Goal: Information Seeking & Learning: Learn about a topic

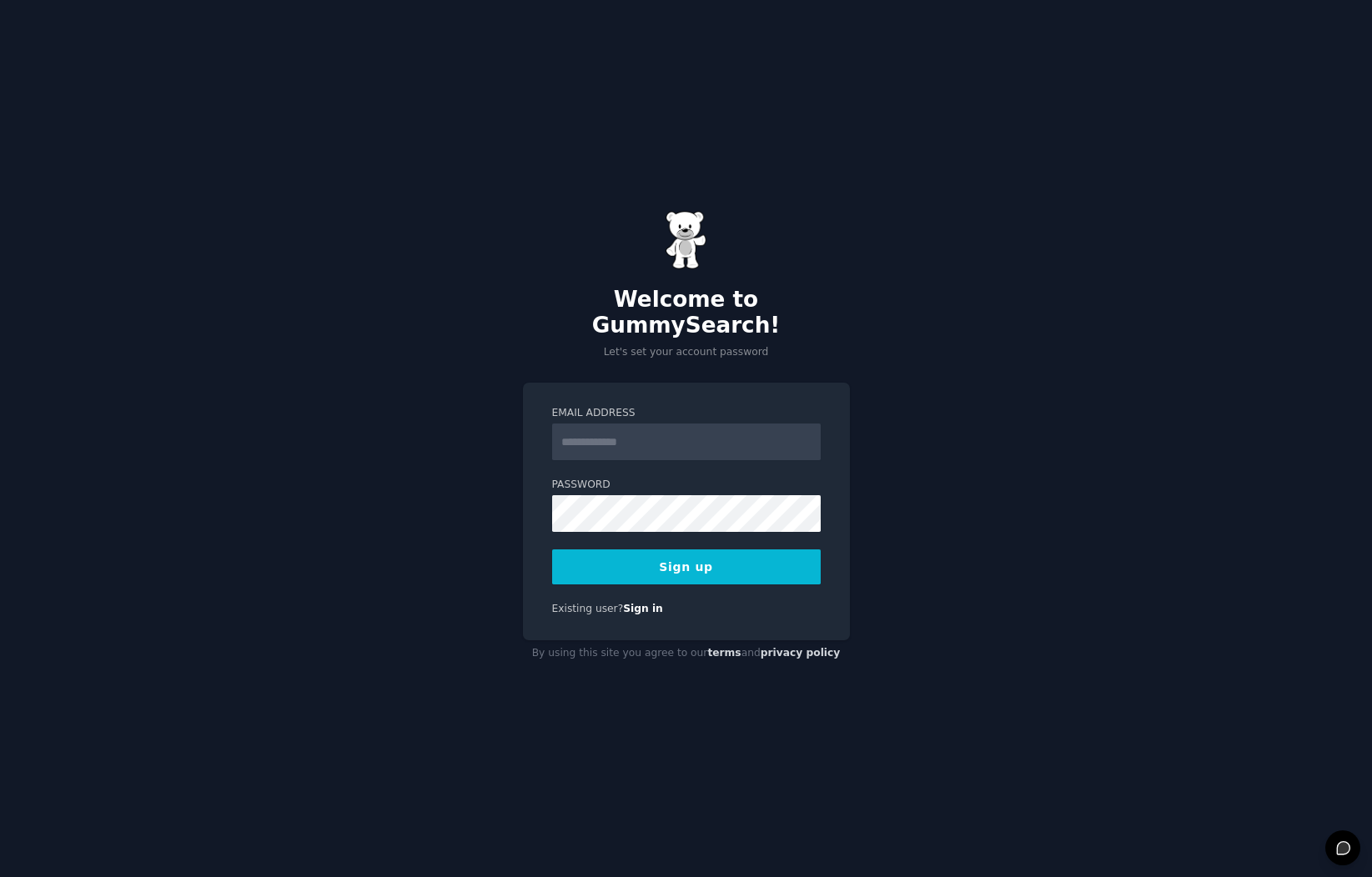
click at [712, 433] on input "Email Address" at bounding box center [686, 442] width 269 height 37
type input "**********"
click at [552, 549] on button "Sign up" at bounding box center [686, 567] width 269 height 35
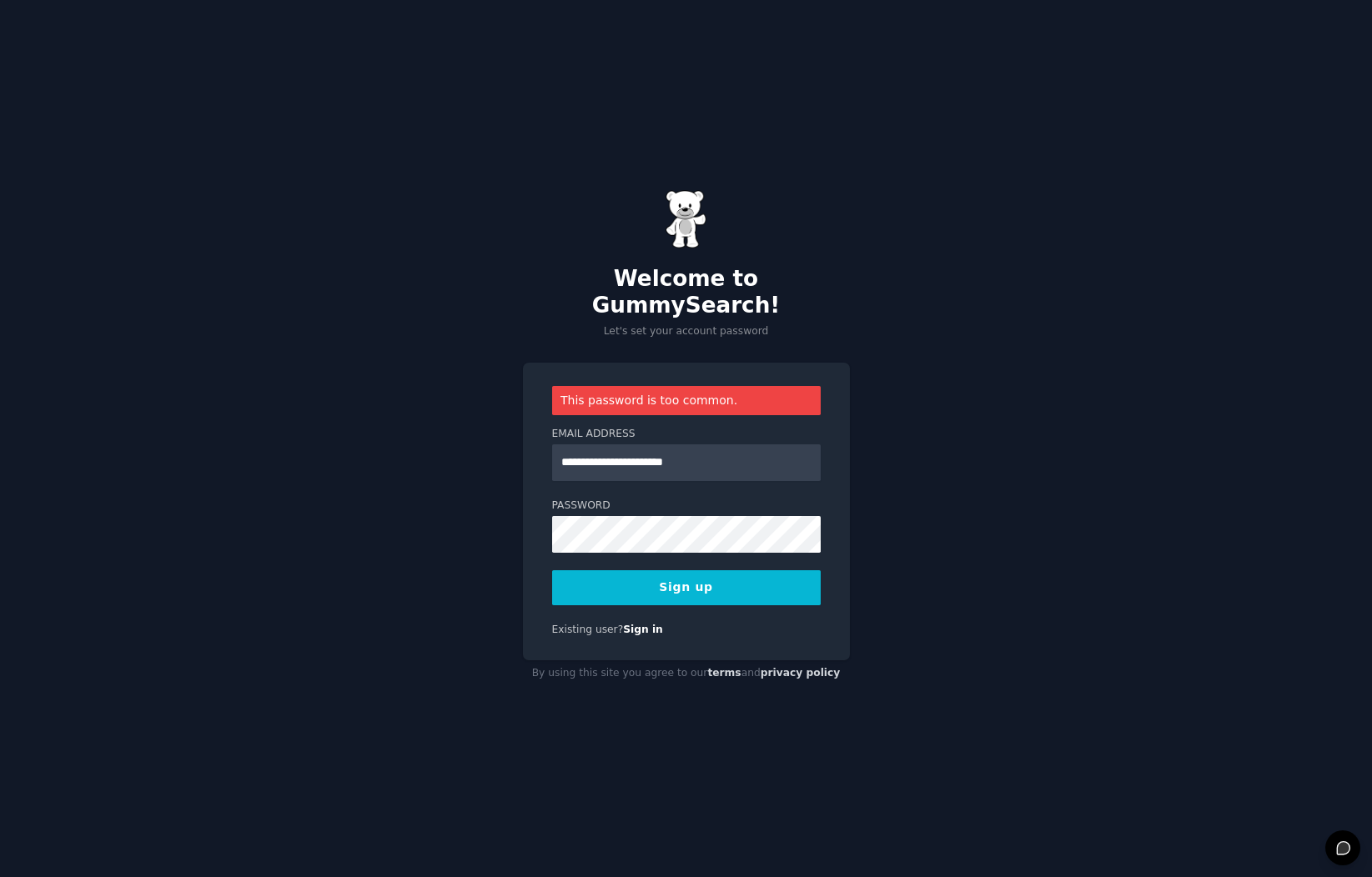
click at [712, 570] on button "Sign up" at bounding box center [686, 587] width 269 height 35
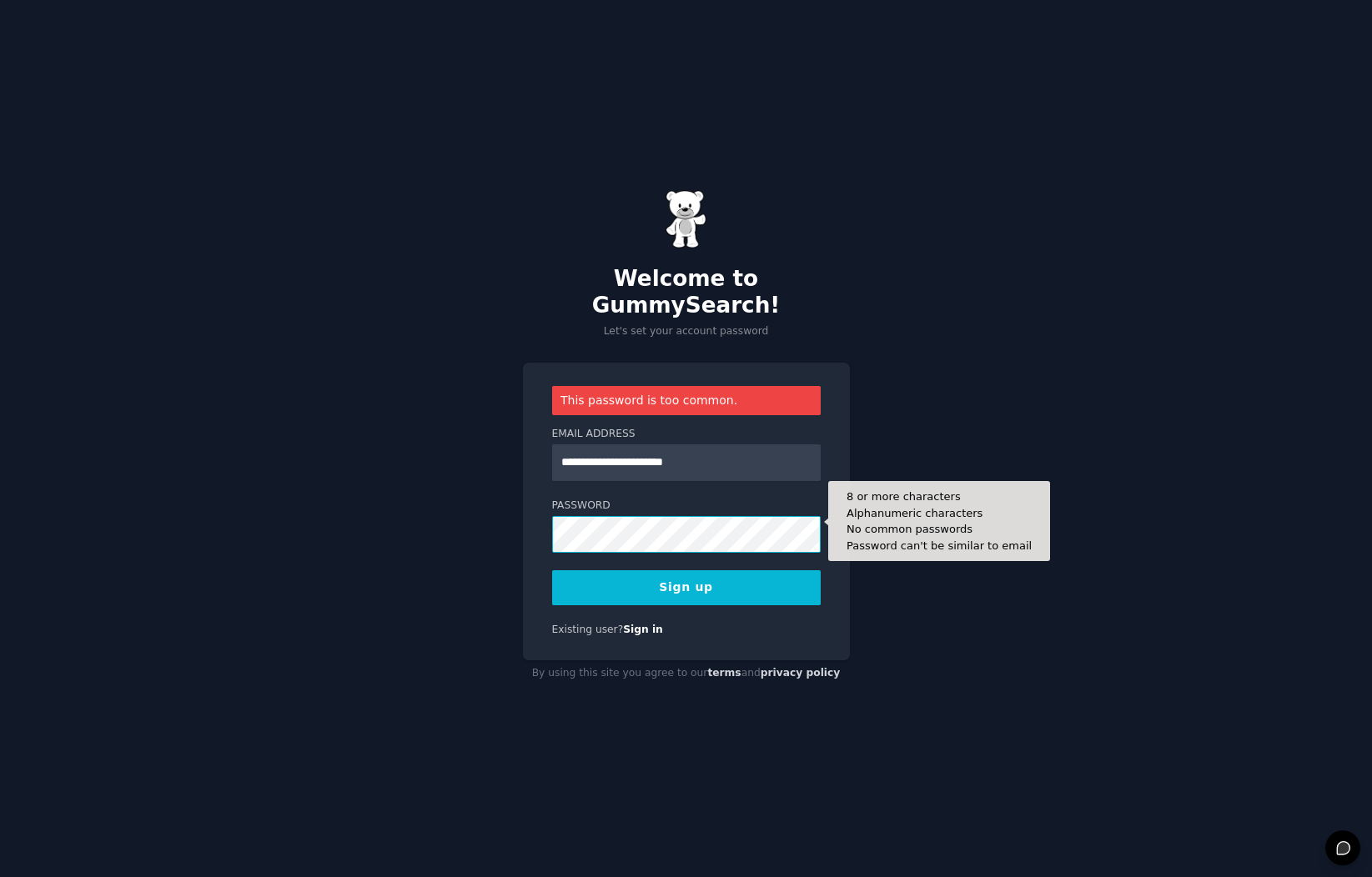
click at [448, 520] on div "**********" at bounding box center [686, 438] width 1372 height 877
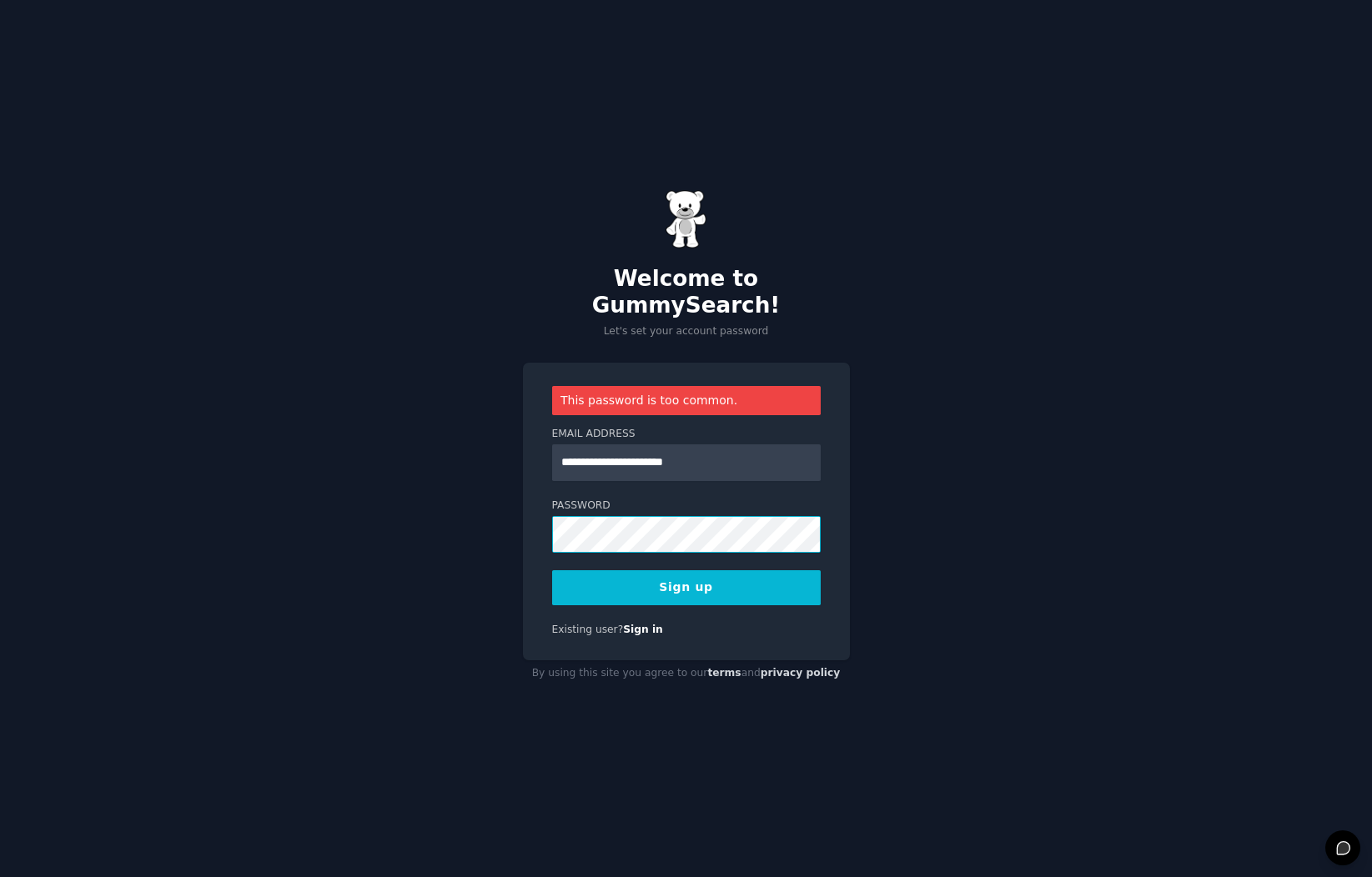
click at [552, 570] on button "Sign up" at bounding box center [686, 587] width 269 height 35
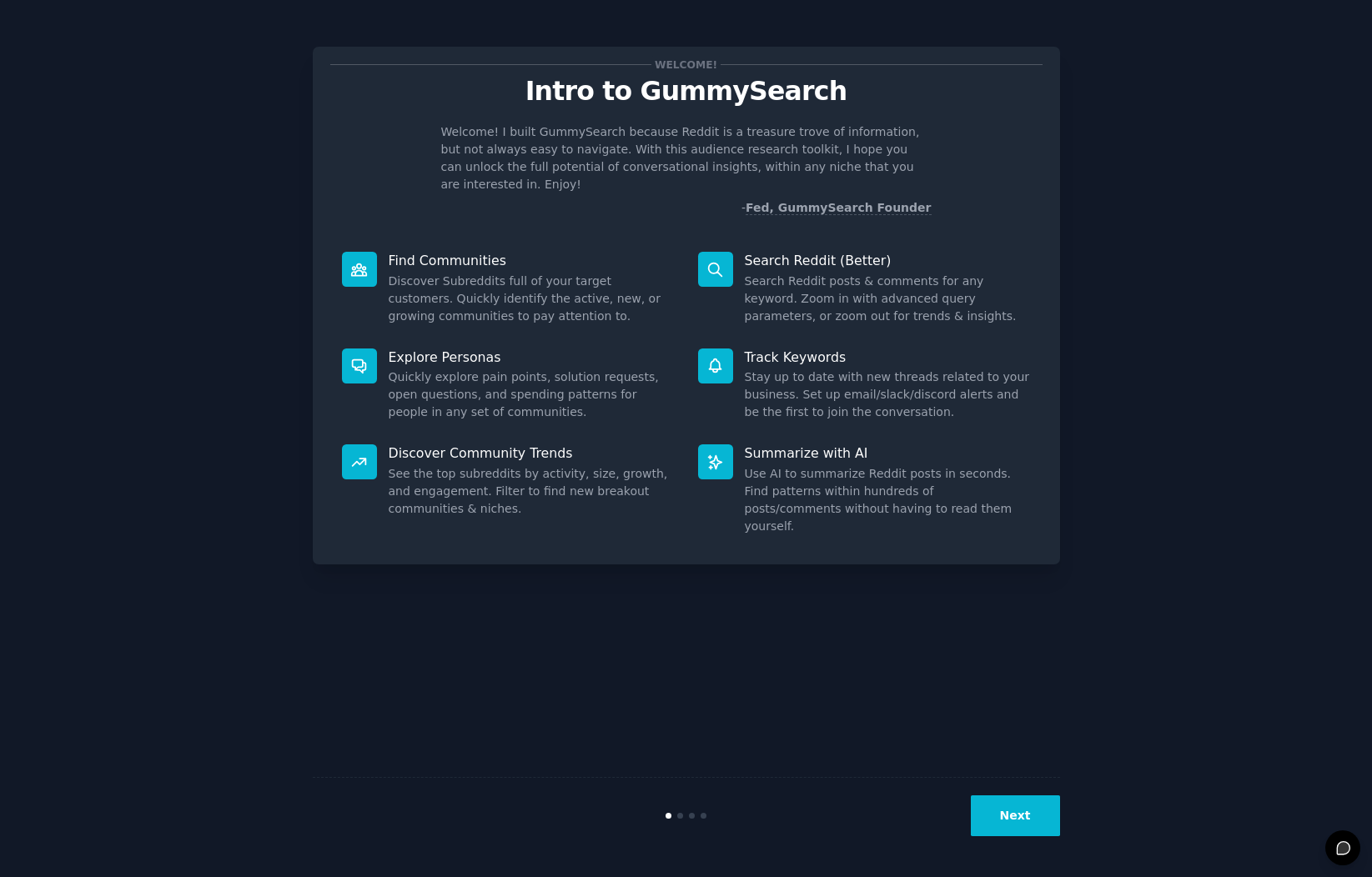
click at [984, 811] on button "Next" at bounding box center [1015, 816] width 89 height 41
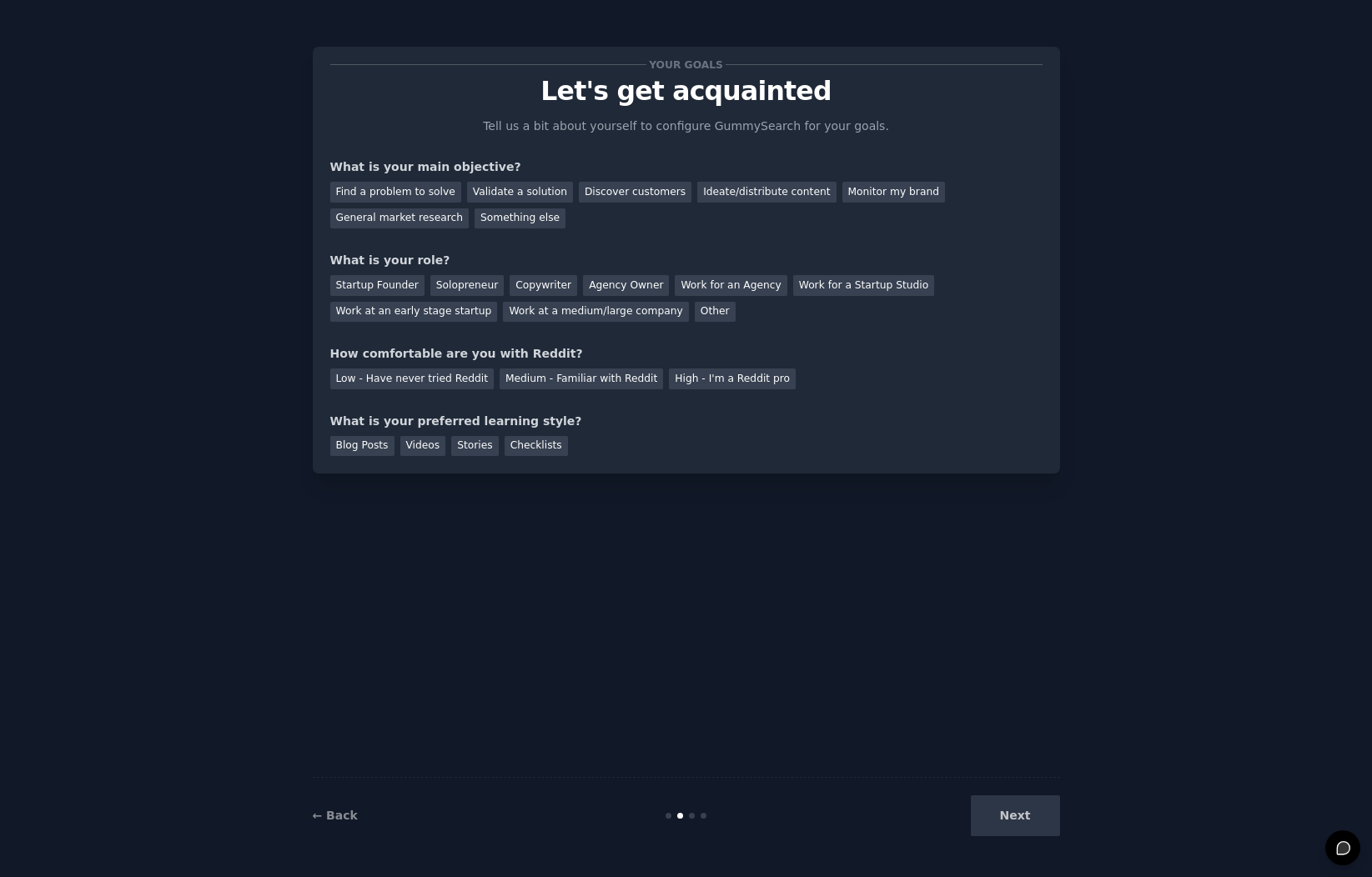
click at [1001, 813] on div "Next" at bounding box center [935, 816] width 249 height 41
click at [1028, 812] on div "Next" at bounding box center [935, 816] width 249 height 41
click at [597, 349] on div "How comfortable are you with Reddit?" at bounding box center [686, 354] width 713 height 17
click at [603, 379] on div "Medium - Familiar with Reddit" at bounding box center [581, 379] width 164 height 21
click at [1040, 813] on div "Next" at bounding box center [935, 816] width 249 height 41
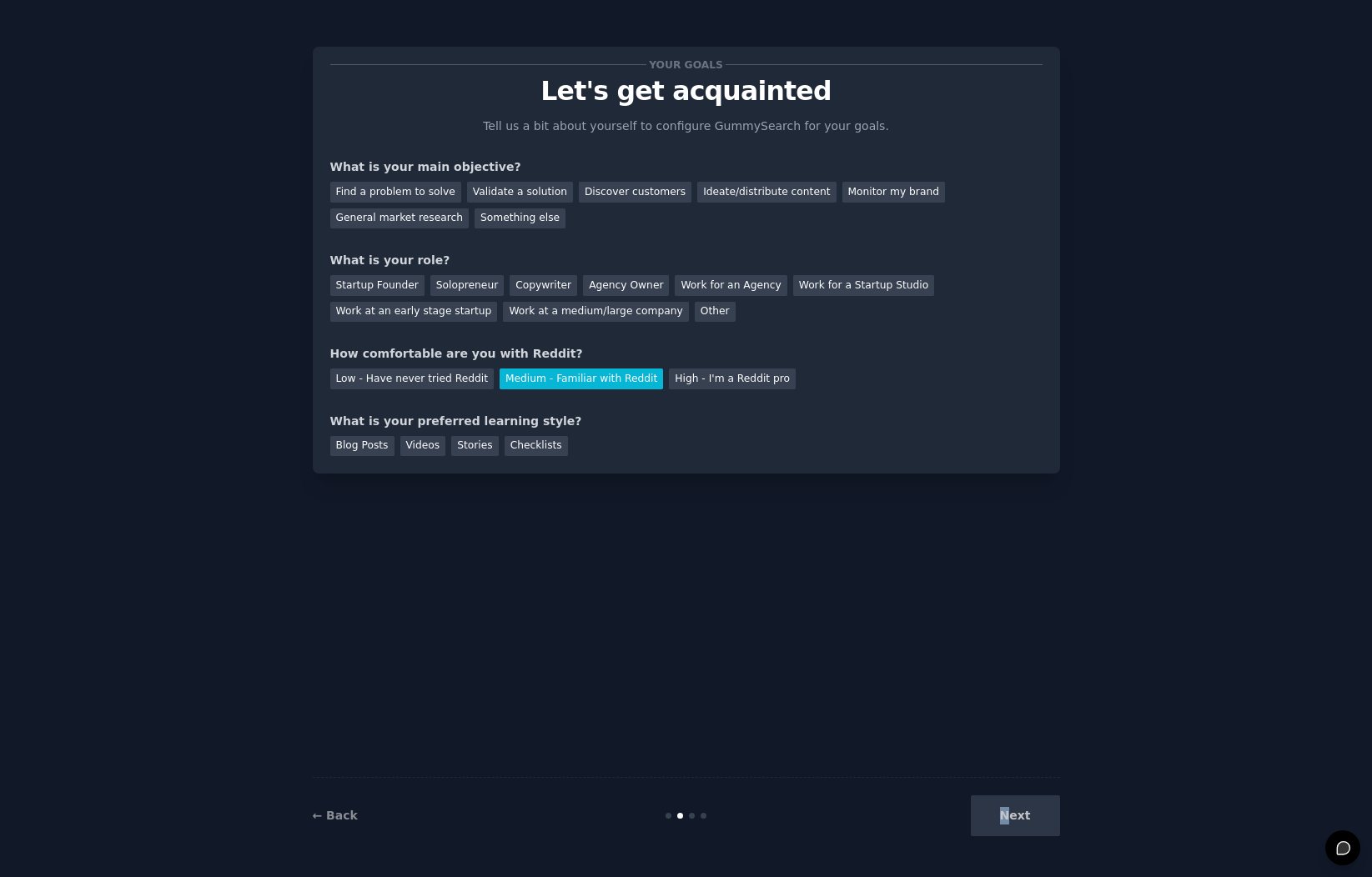
drag, startPoint x: 1012, startPoint y: 818, endPoint x: 595, endPoint y: 336, distance: 637.3
click at [983, 794] on div "← Back Next" at bounding box center [686, 815] width 748 height 77
click at [583, 304] on div "Work at a medium/large company" at bounding box center [595, 312] width 185 height 21
click at [598, 196] on div "Discover customers" at bounding box center [635, 192] width 112 height 21
click at [537, 452] on div "Checklists" at bounding box center [535, 447] width 63 height 21
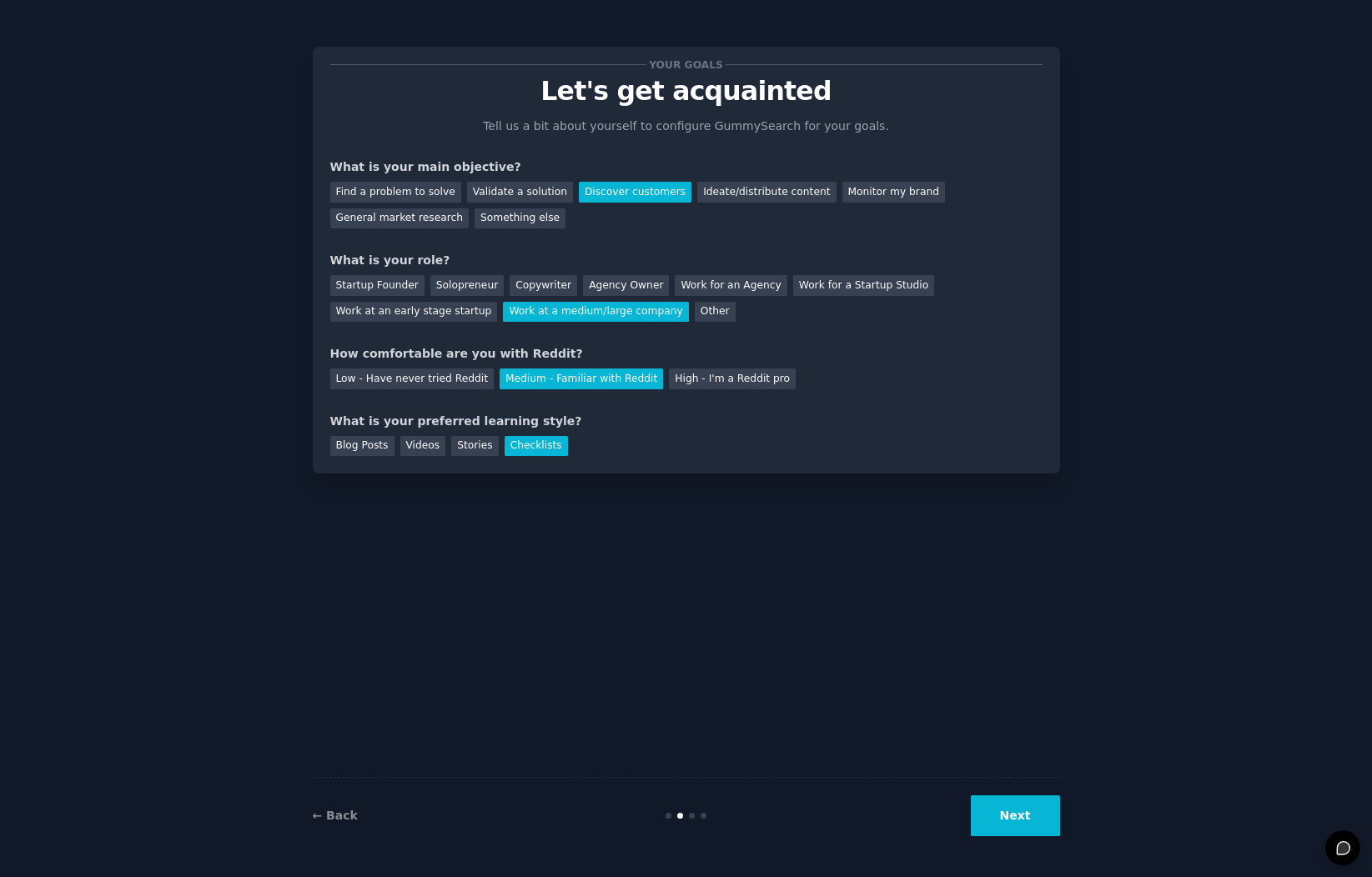
click at [986, 807] on button "Next" at bounding box center [1015, 816] width 89 height 41
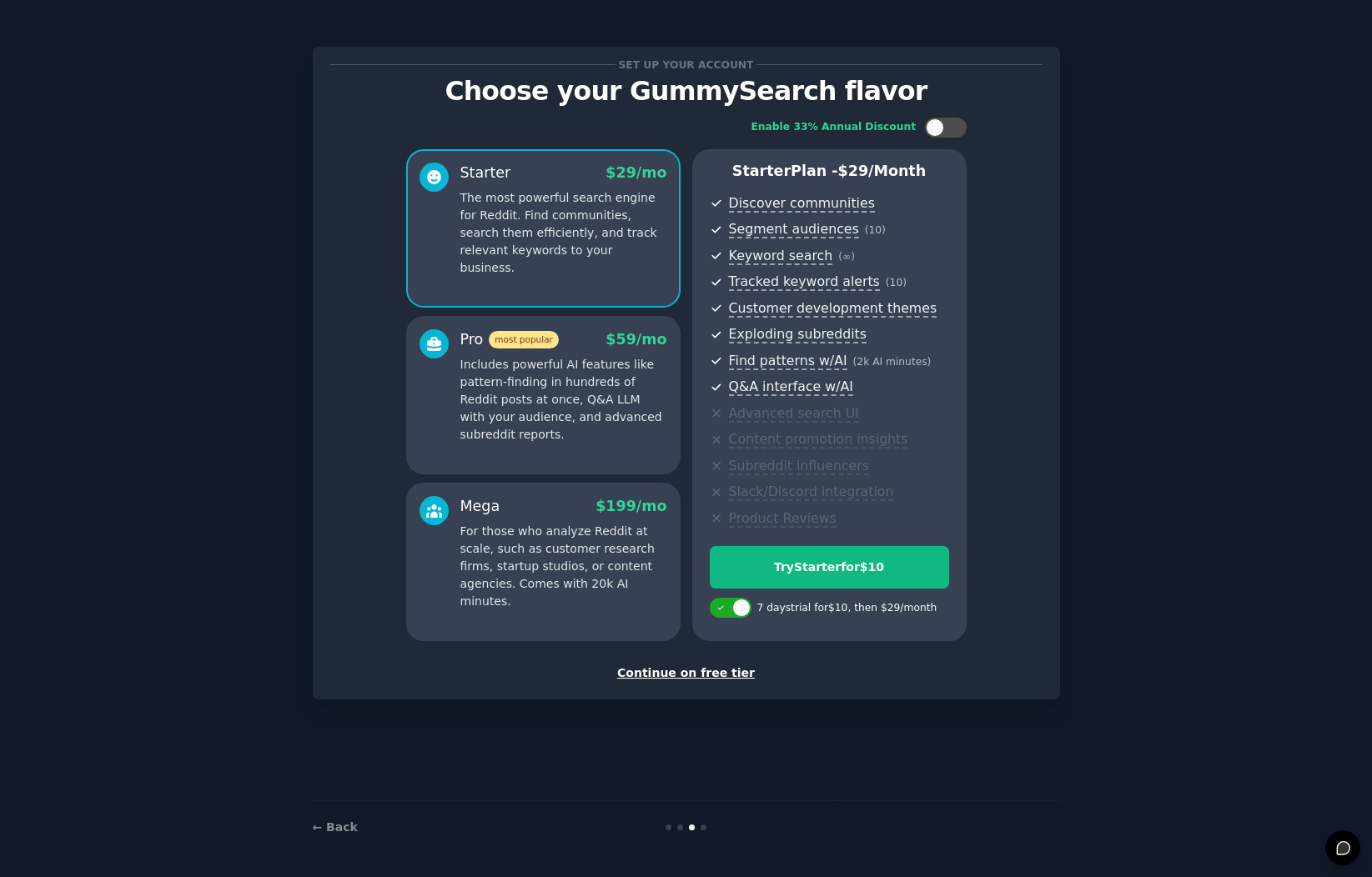
click at [678, 678] on div "Continue on free tier" at bounding box center [686, 673] width 713 height 17
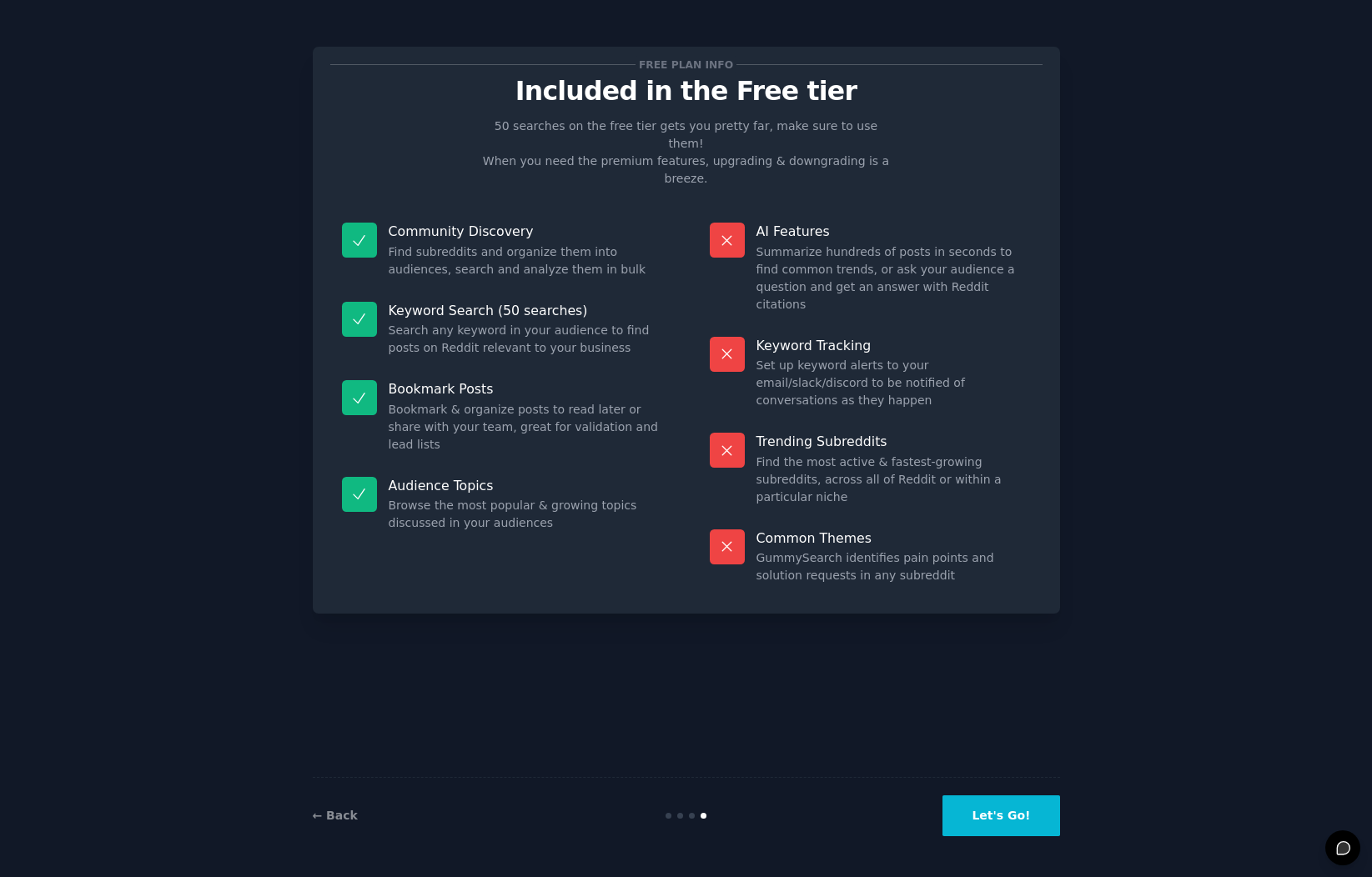
click at [988, 806] on button "Let's Go!" at bounding box center [1001, 816] width 116 height 41
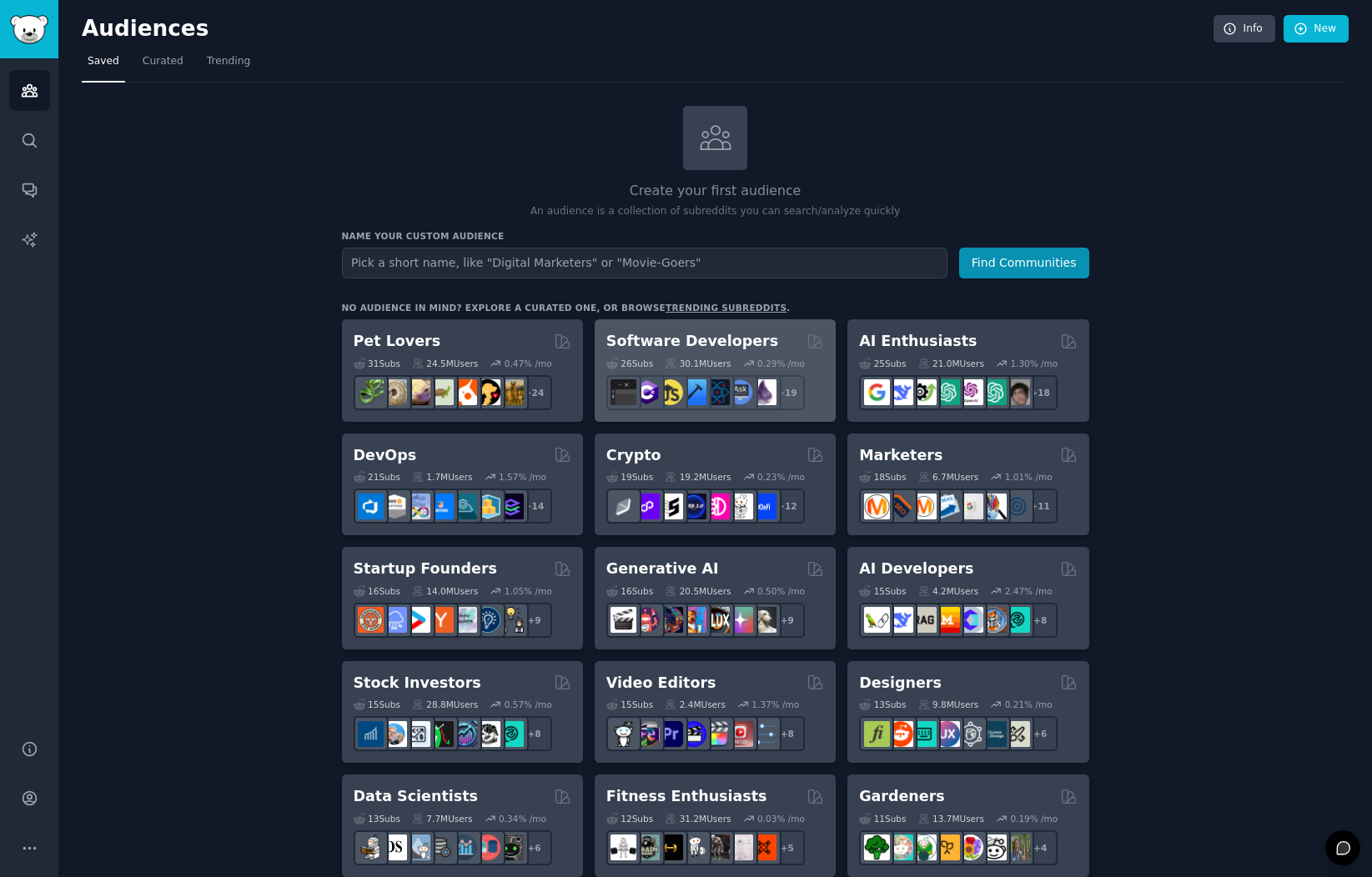
click at [735, 328] on div "Software Developers 26 Sub s 30.1M Users 0.29 % /mo r/iOSProgramming + 19" at bounding box center [715, 370] width 241 height 103
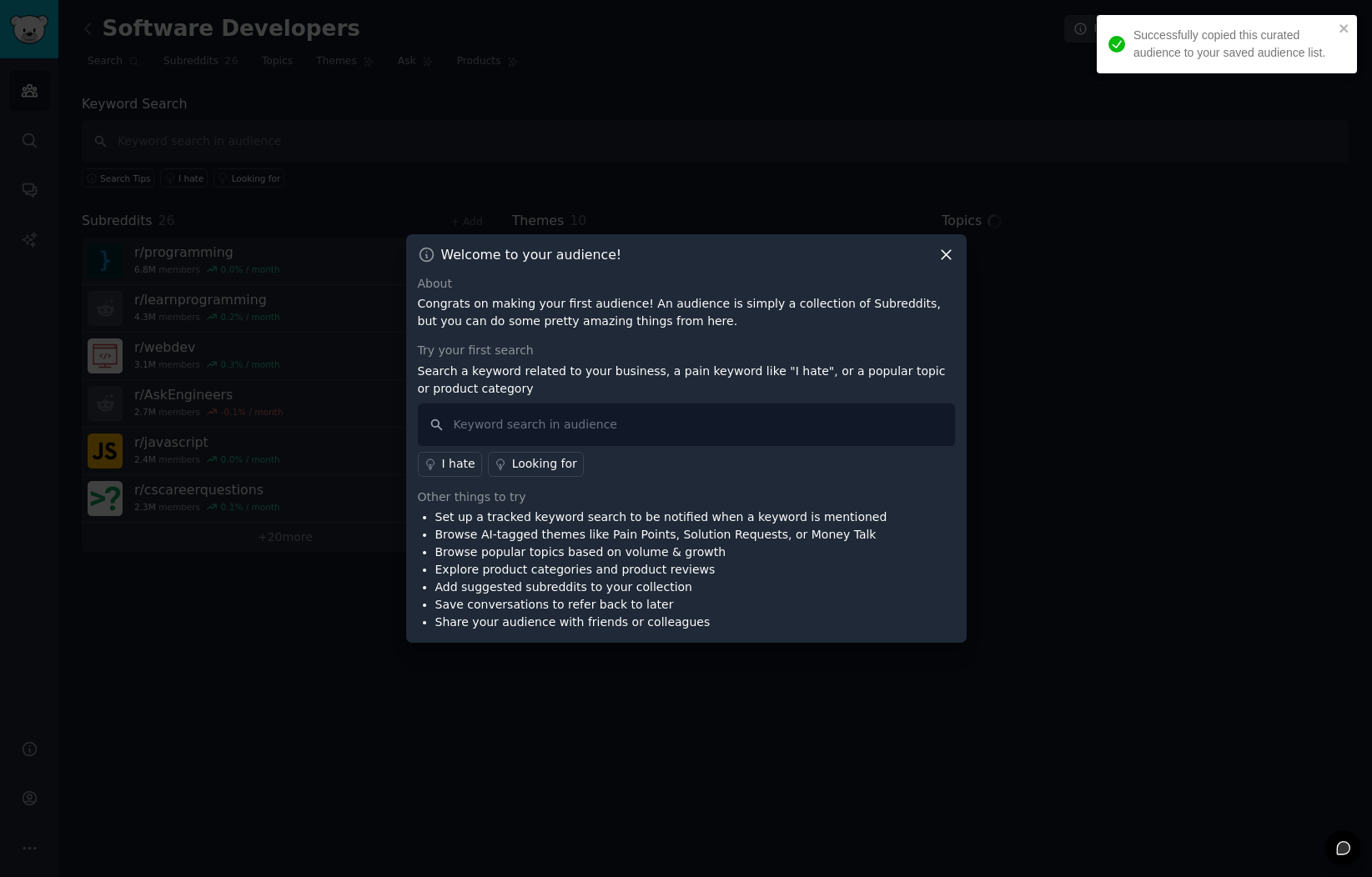
click at [942, 253] on icon at bounding box center [946, 255] width 17 height 17
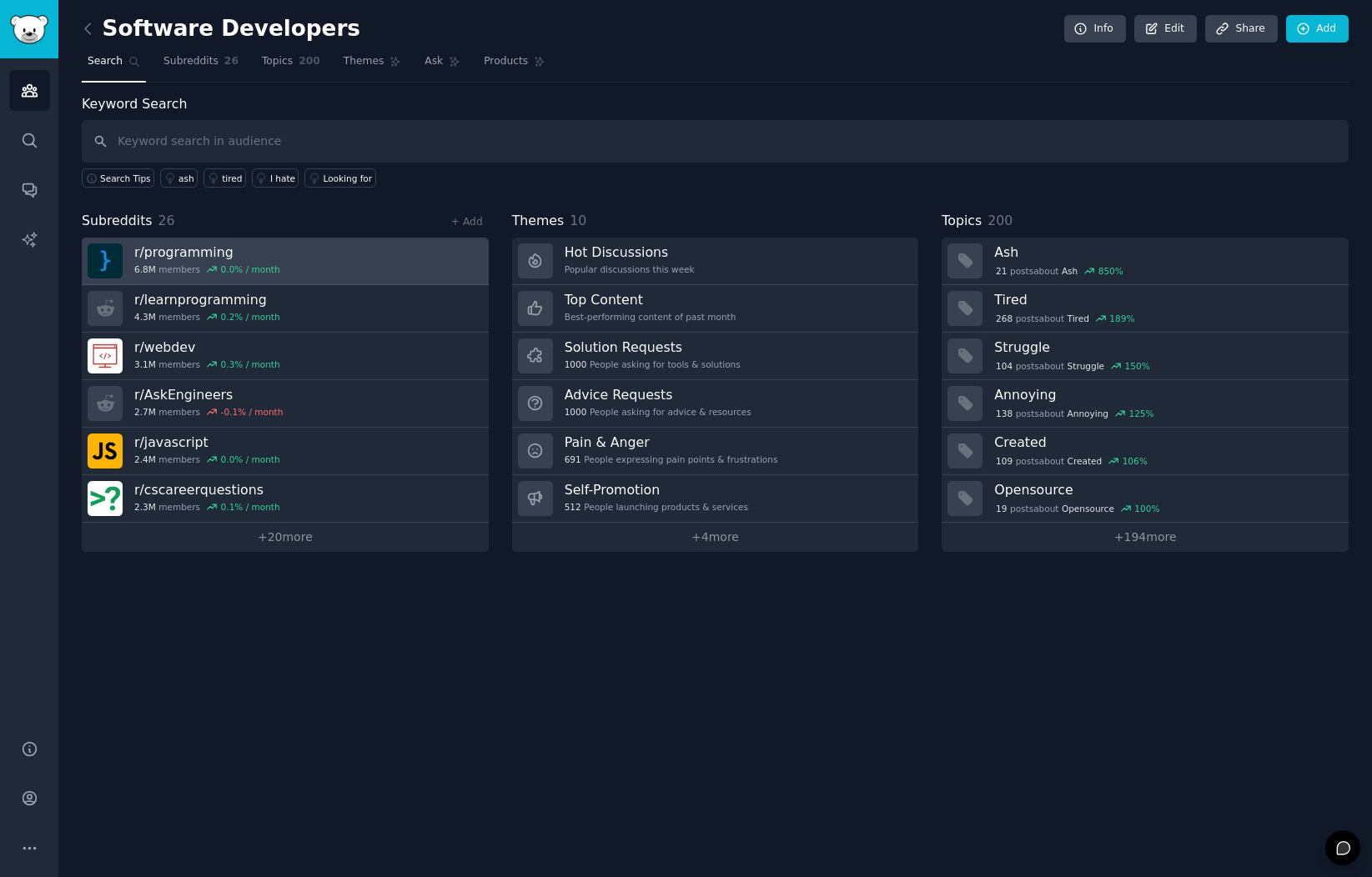
click at [277, 259] on link "r/ programming 6.8M members 0.0 % / month" at bounding box center [285, 261] width 407 height 47
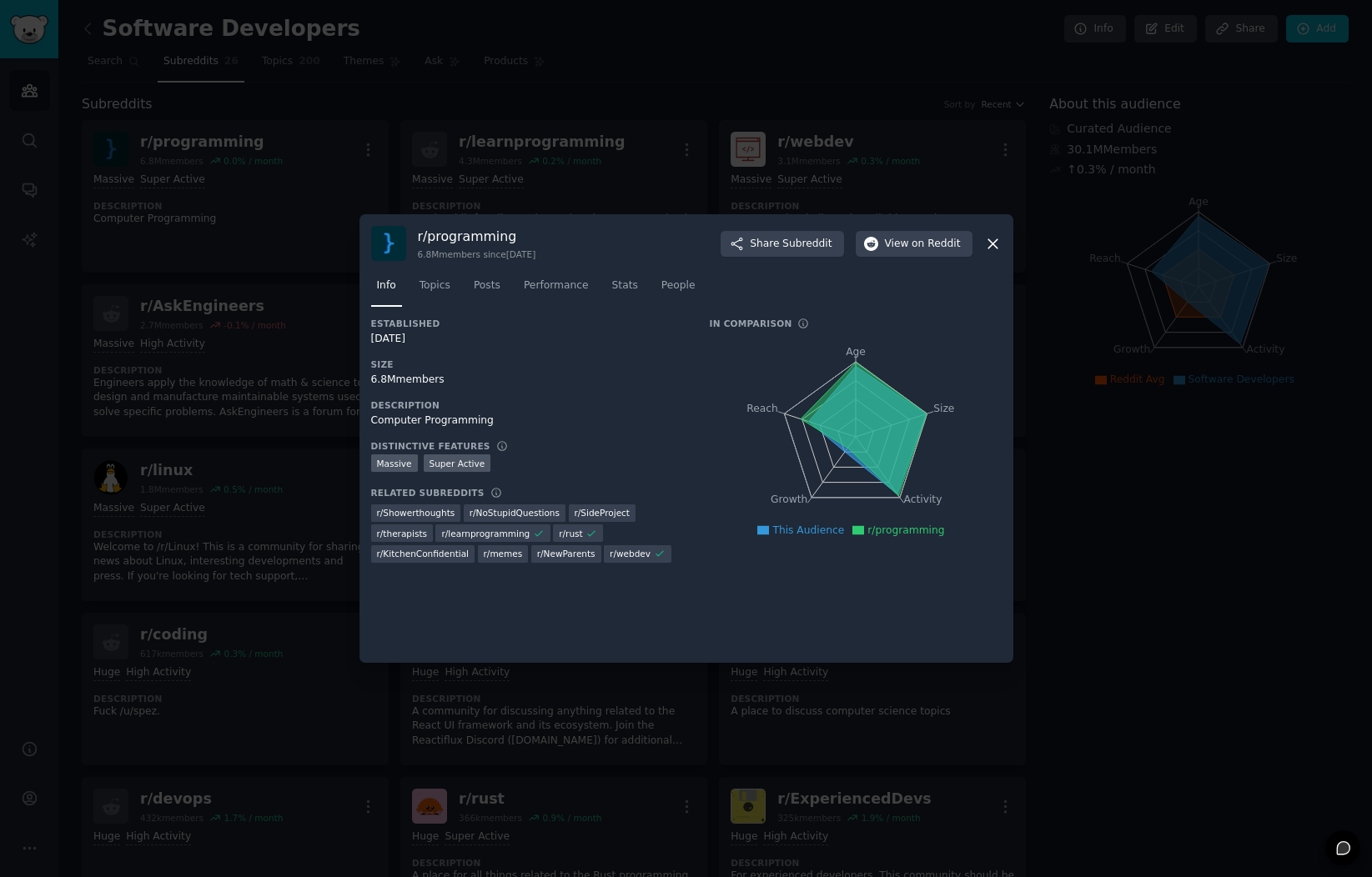
click at [992, 238] on icon at bounding box center [993, 244] width 17 height 17
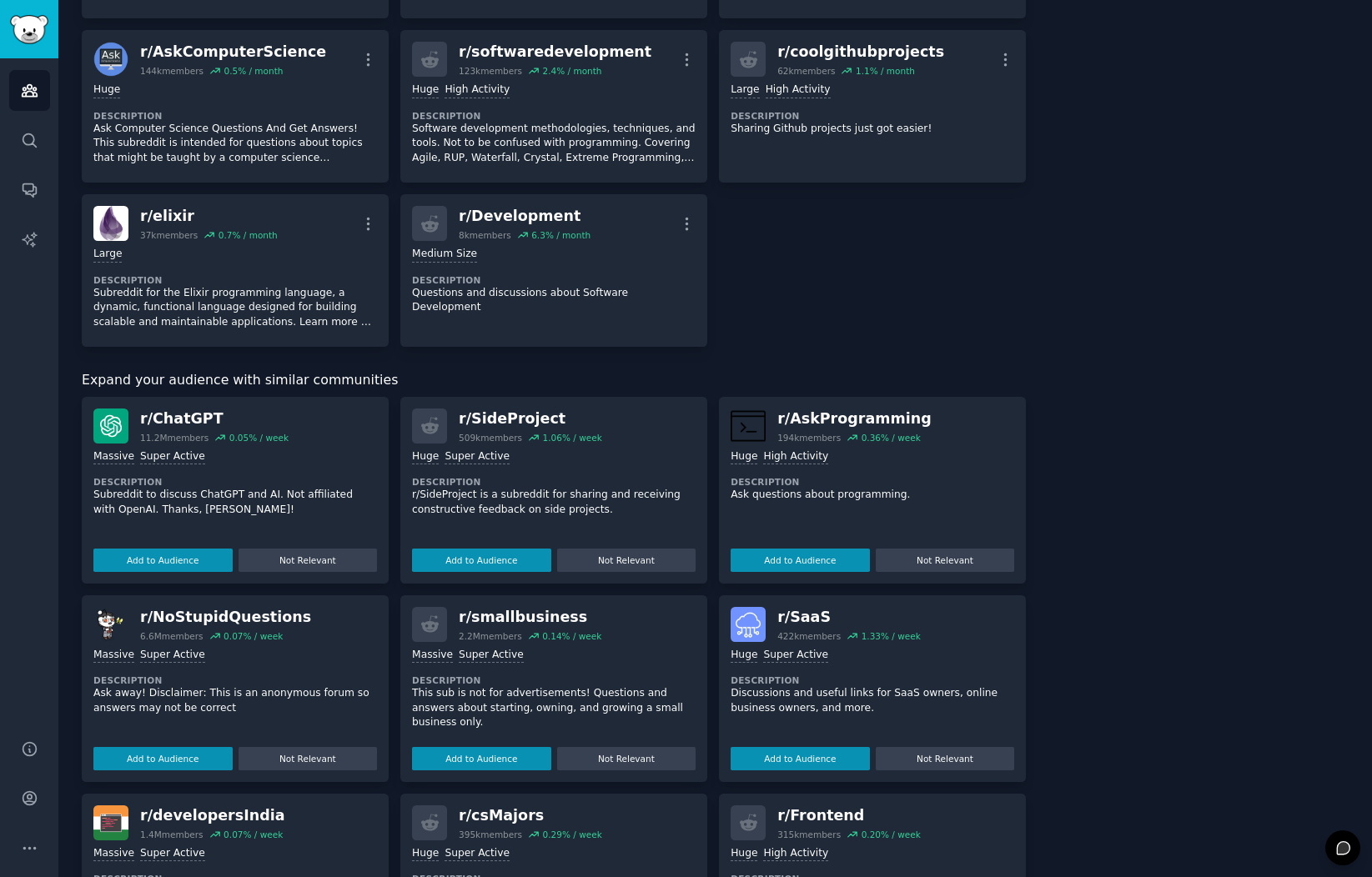
scroll to position [1249, 0]
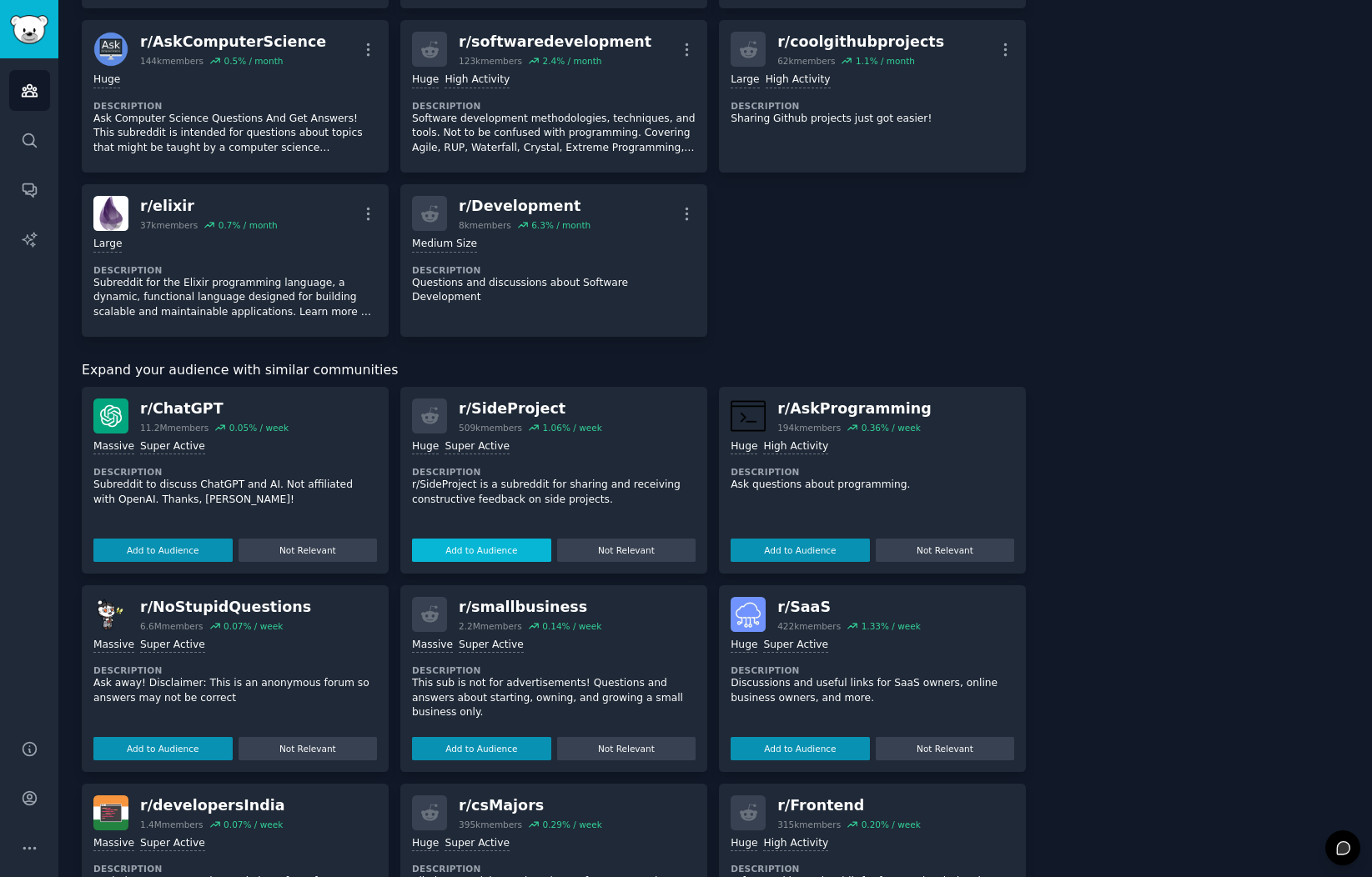
click at [528, 553] on button "Add to Audience" at bounding box center [482, 550] width 140 height 23
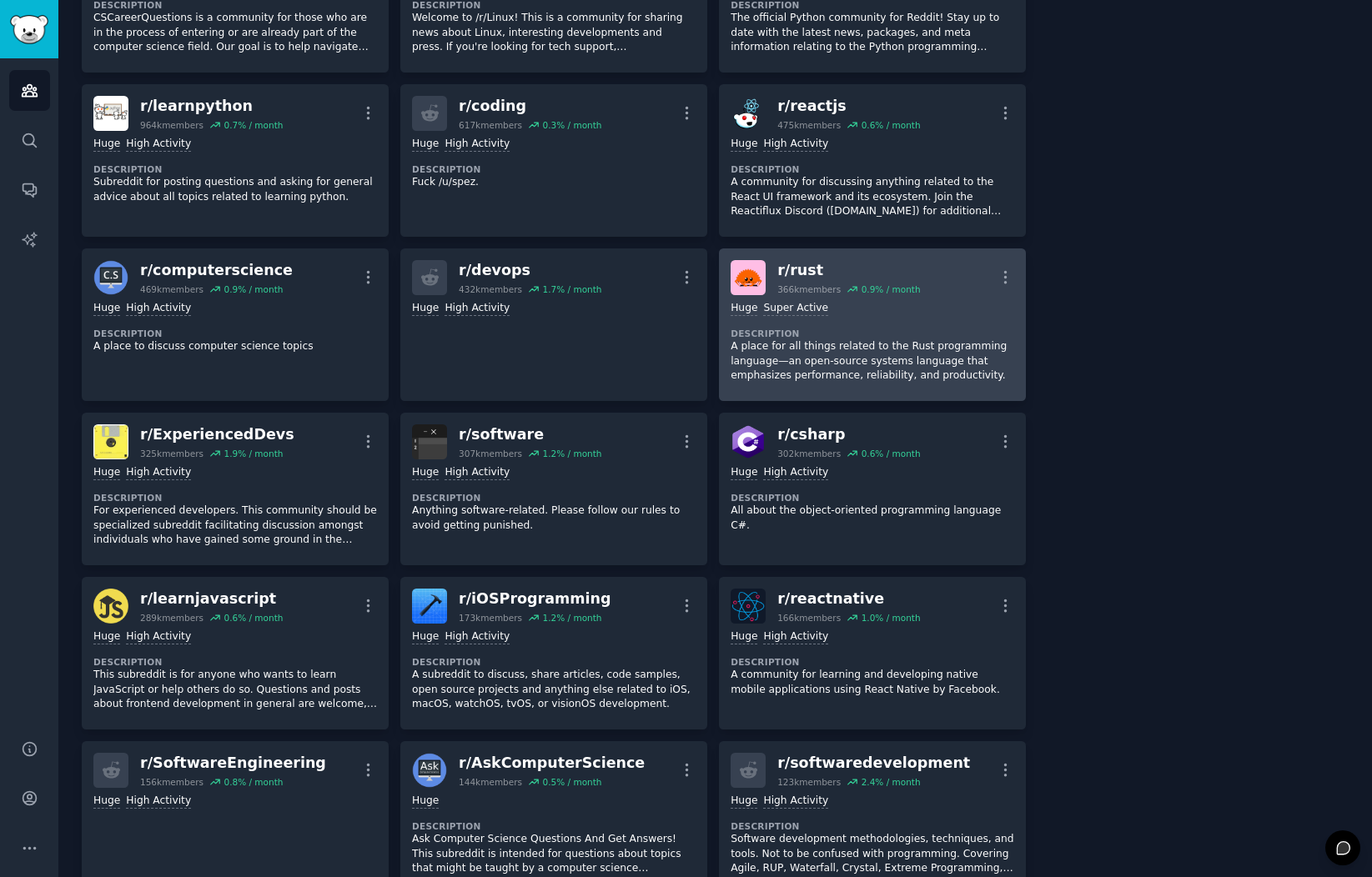
scroll to position [0, 0]
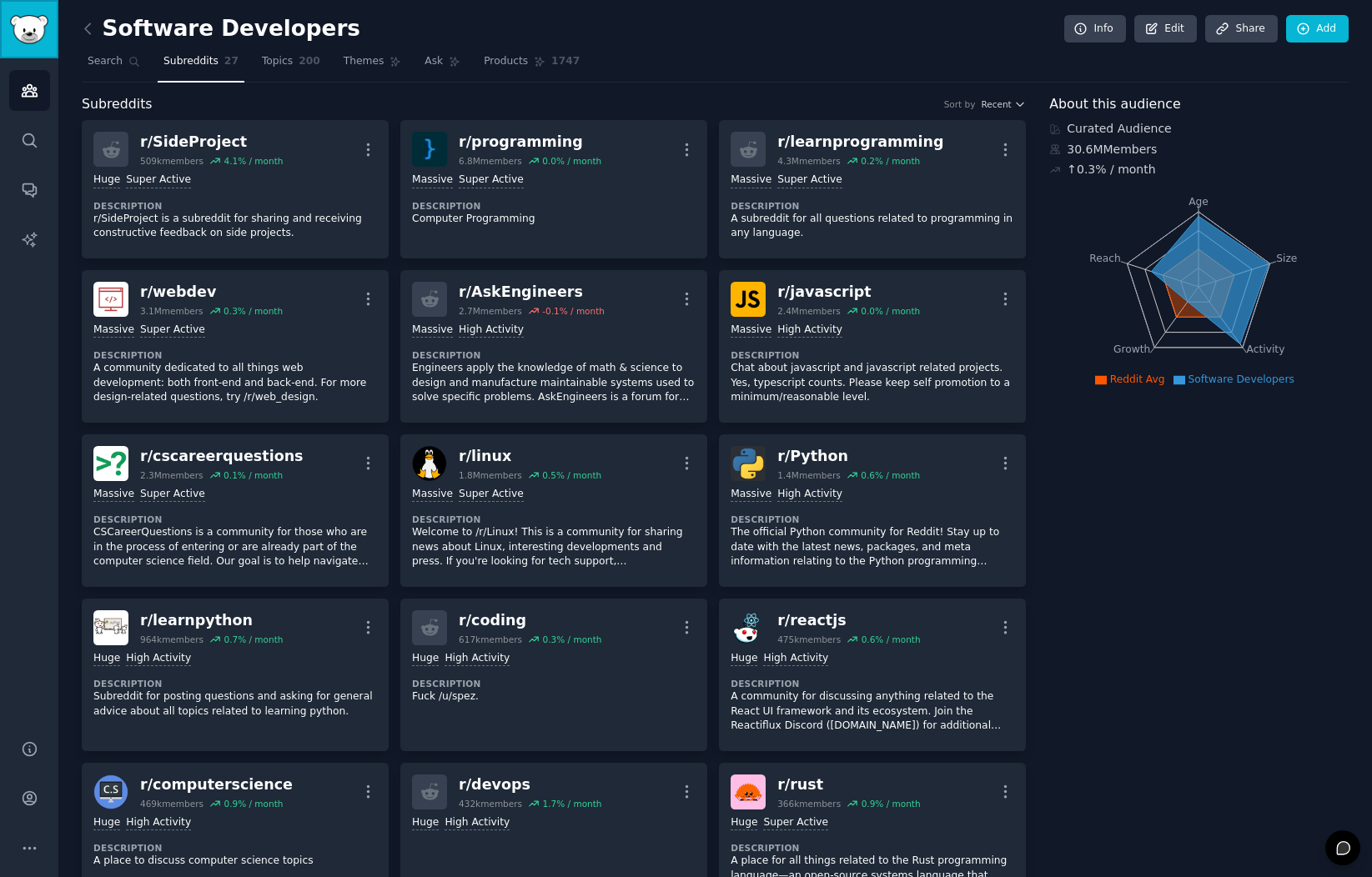
click at [47, 41] on img "Sidebar" at bounding box center [29, 29] width 39 height 29
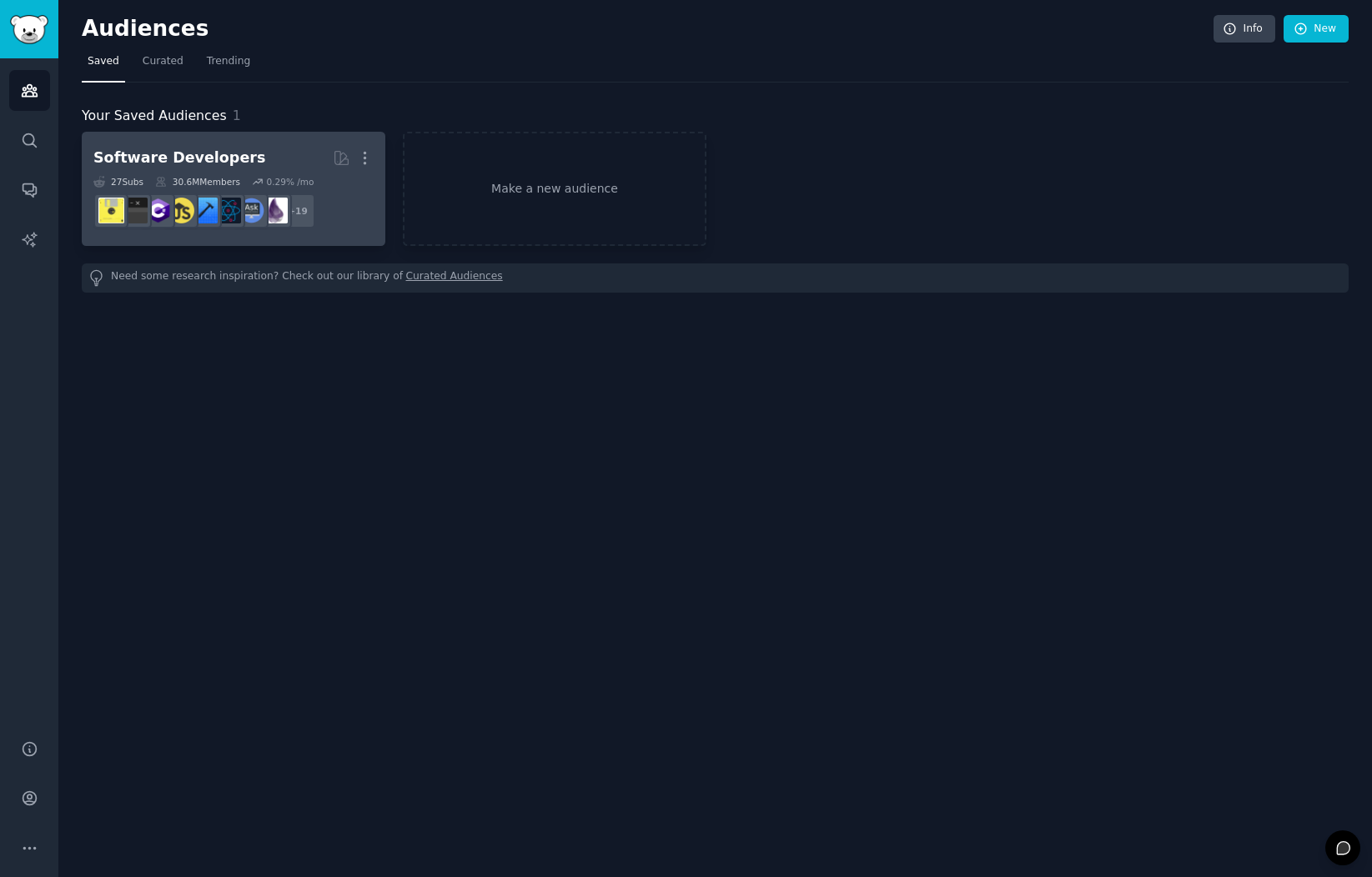
click at [236, 151] on div "Software Developers" at bounding box center [178, 158] width 172 height 21
click at [357, 200] on dd "r/SideProject, r/learnprogramming, r/AskEngineers, r/coding, r/computerscience,…" at bounding box center [233, 211] width 280 height 47
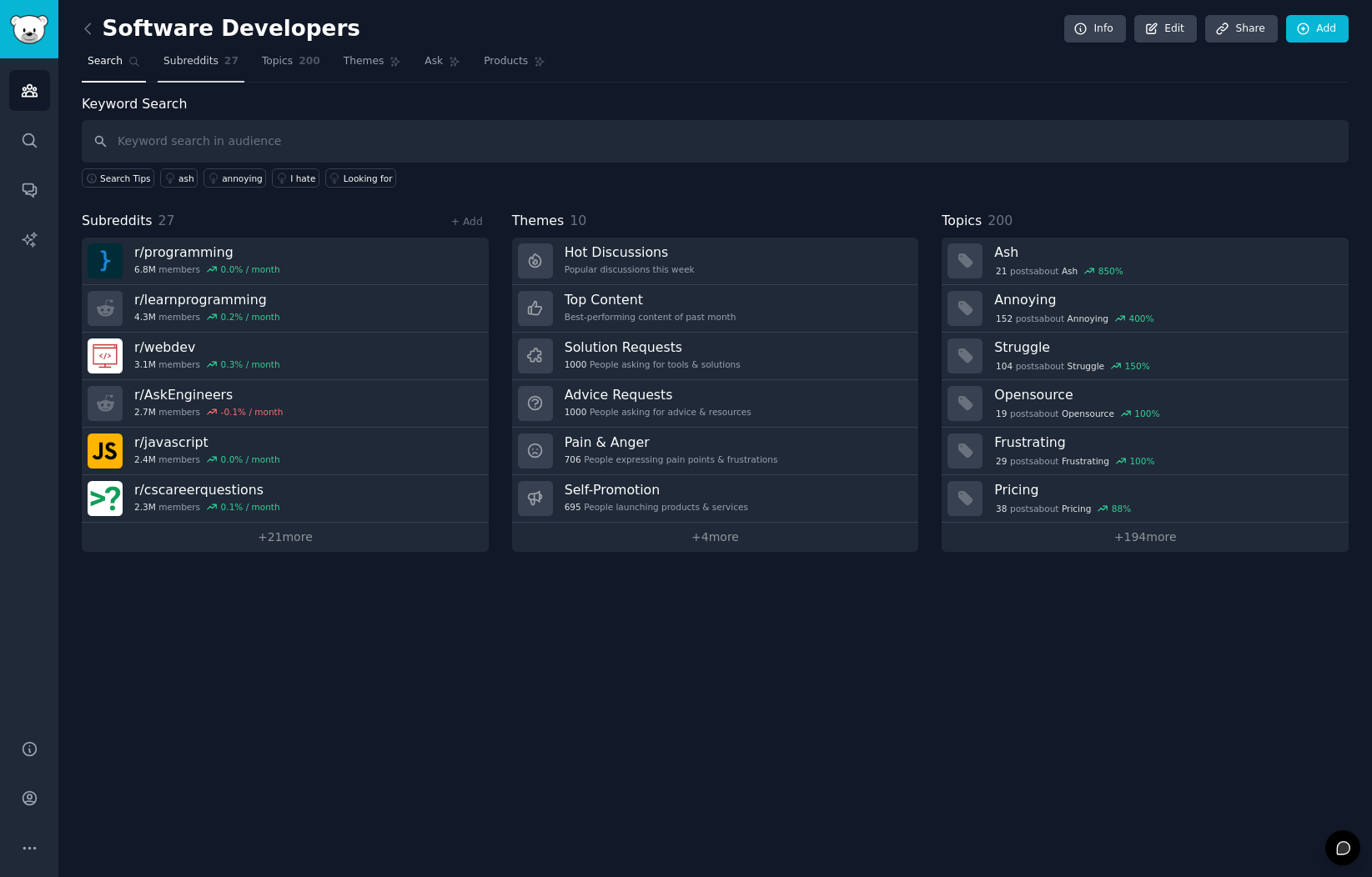
click at [211, 64] on span "Subreddits" at bounding box center [191, 61] width 55 height 15
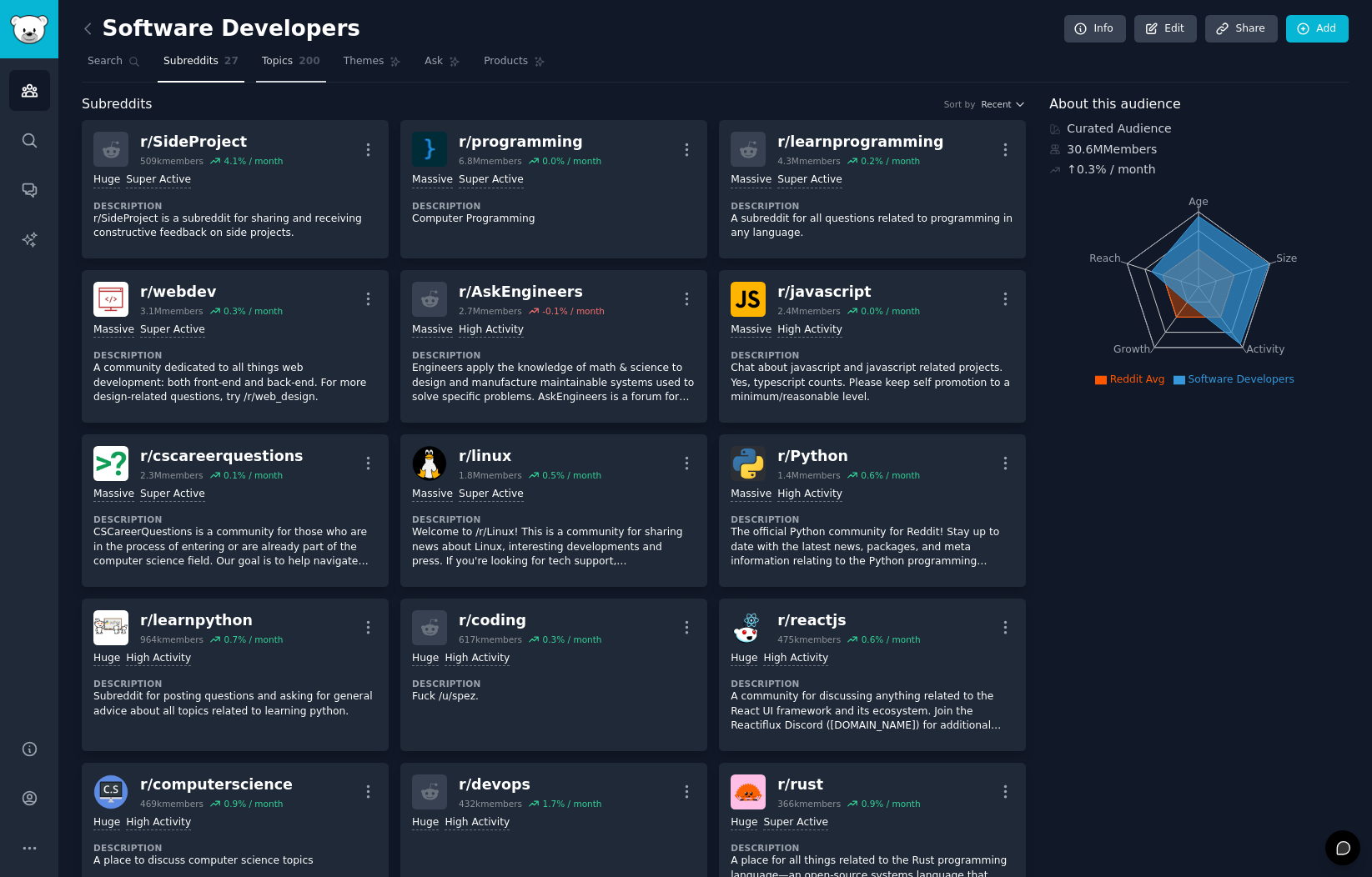
click at [293, 63] on link "Topics 200" at bounding box center [291, 65] width 70 height 34
